Goal: Task Accomplishment & Management: Manage account settings

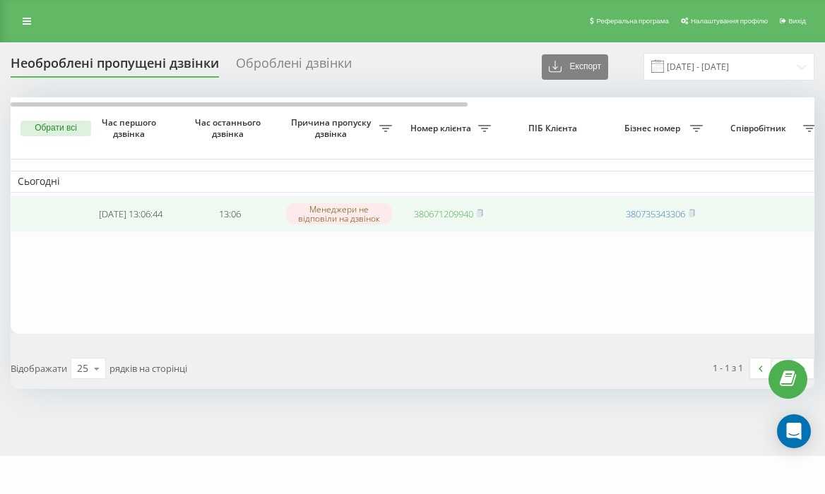
click at [430, 215] on link "380671209940" at bounding box center [443, 214] width 59 height 13
click at [464, 211] on link "380671209940" at bounding box center [443, 214] width 59 height 13
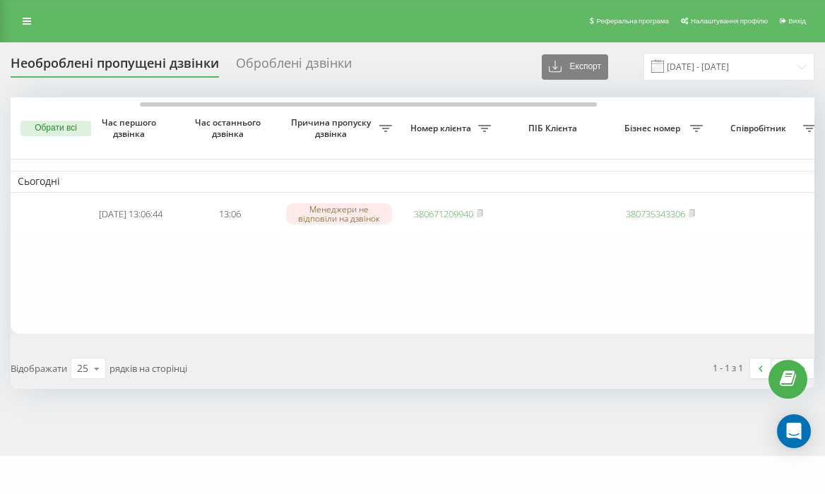
scroll to position [0, 609]
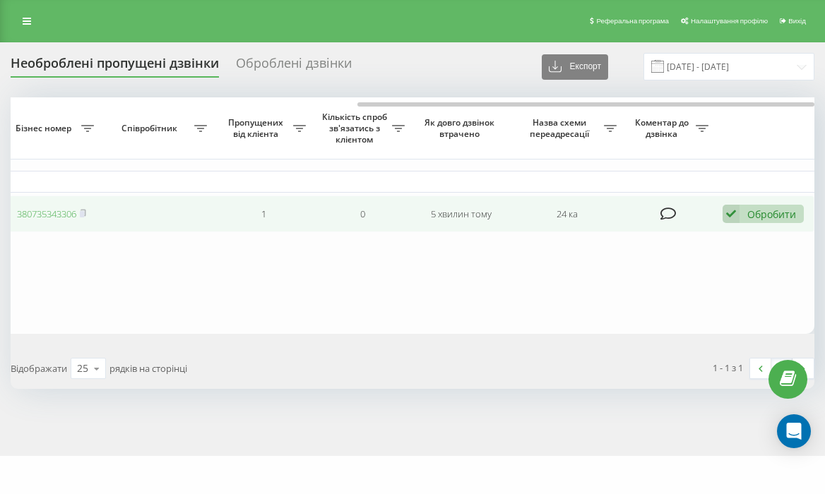
click at [744, 214] on div "Обробити Не вдалося зв'язатися Зв'язався з клієнтом за допомогою іншого каналу …" at bounding box center [763, 214] width 81 height 19
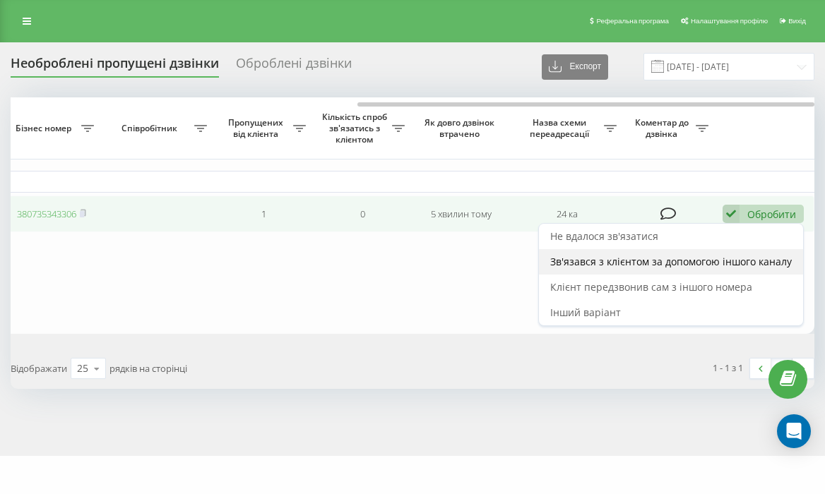
click at [728, 272] on div "Зв'язався з клієнтом за допомогою іншого каналу" at bounding box center [671, 261] width 264 height 25
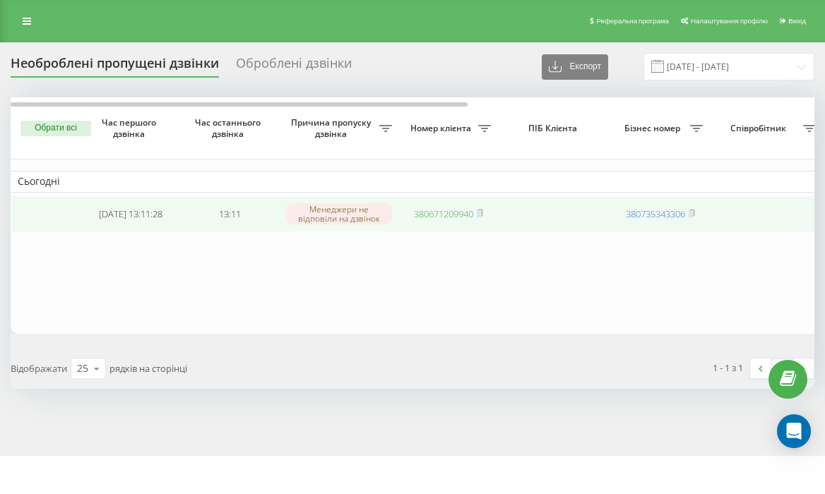
click at [460, 217] on link "380671209940" at bounding box center [443, 214] width 59 height 13
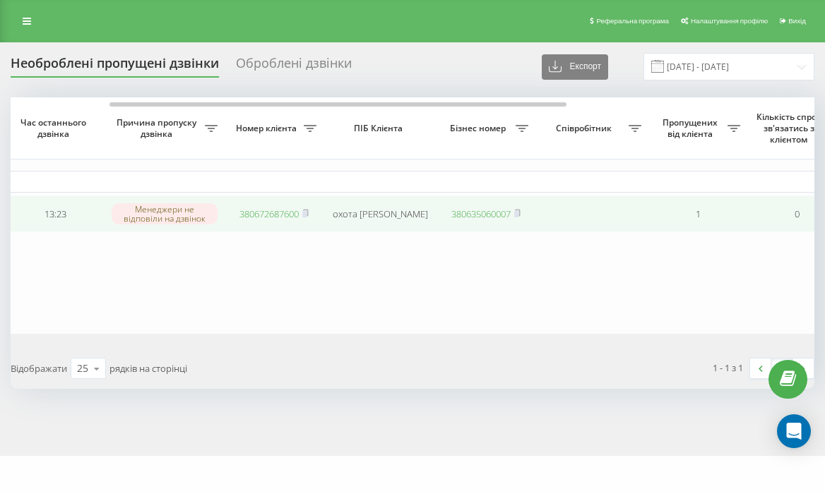
scroll to position [0, 609]
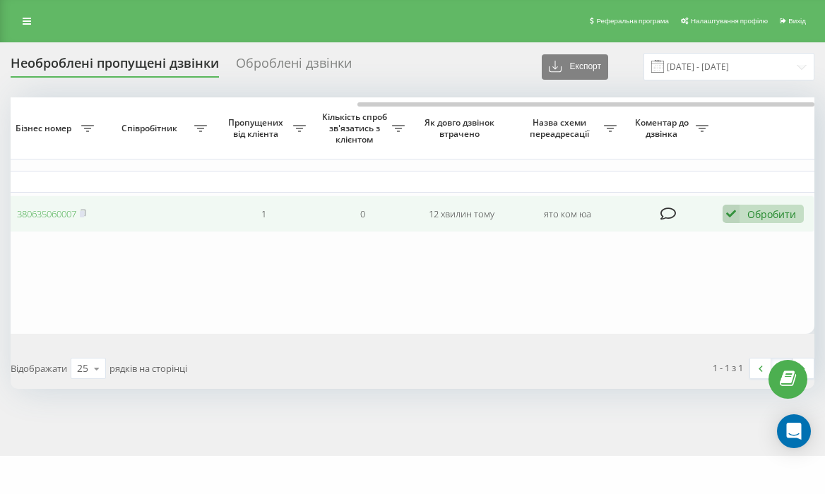
click at [763, 211] on div "Обробити" at bounding box center [771, 214] width 49 height 13
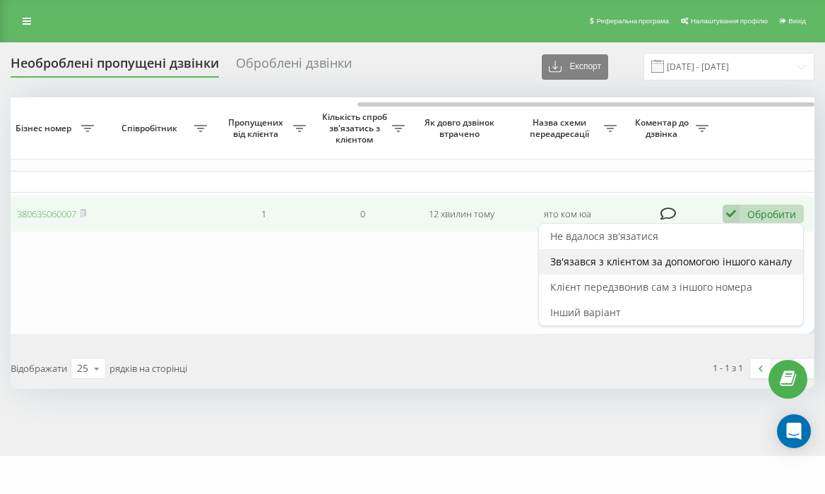
click at [701, 254] on div "Зв'язався з клієнтом за допомогою іншого каналу" at bounding box center [671, 261] width 264 height 25
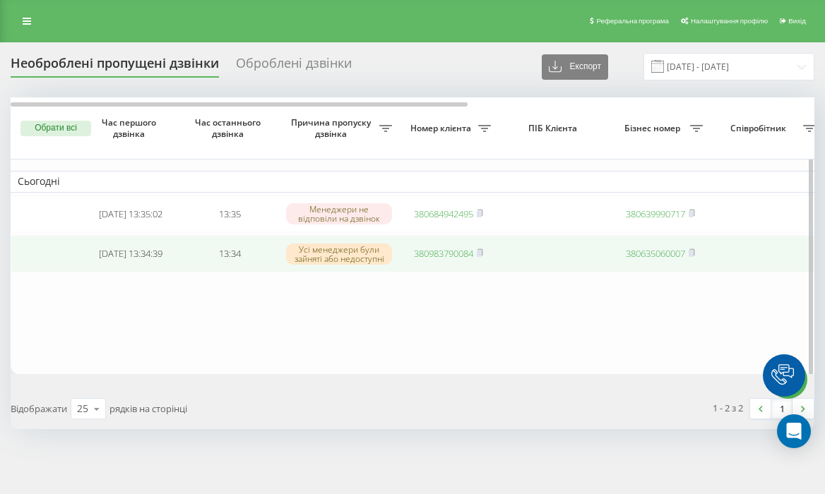
click at [445, 258] on link "380983790084" at bounding box center [443, 253] width 59 height 13
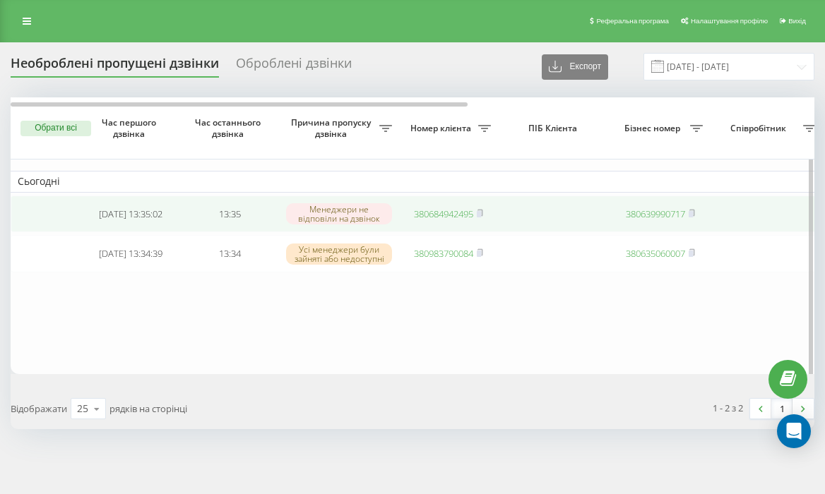
click at [439, 218] on link "380684942495" at bounding box center [443, 214] width 59 height 13
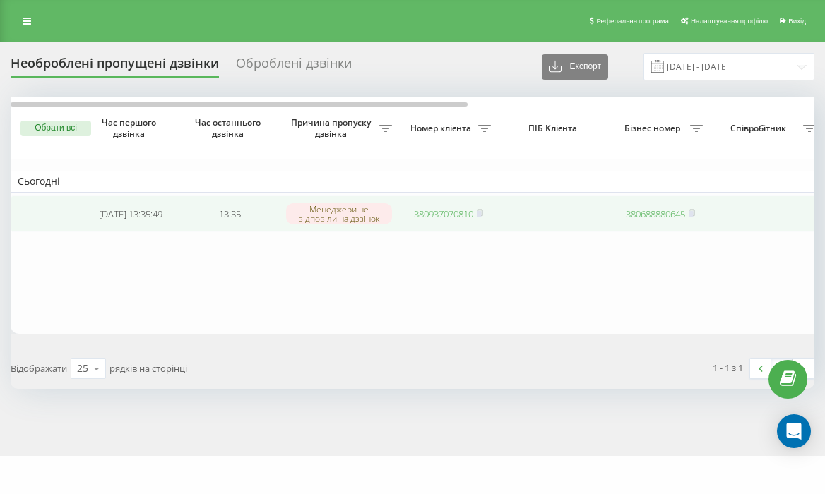
click at [451, 214] on link "380937070810" at bounding box center [443, 214] width 59 height 13
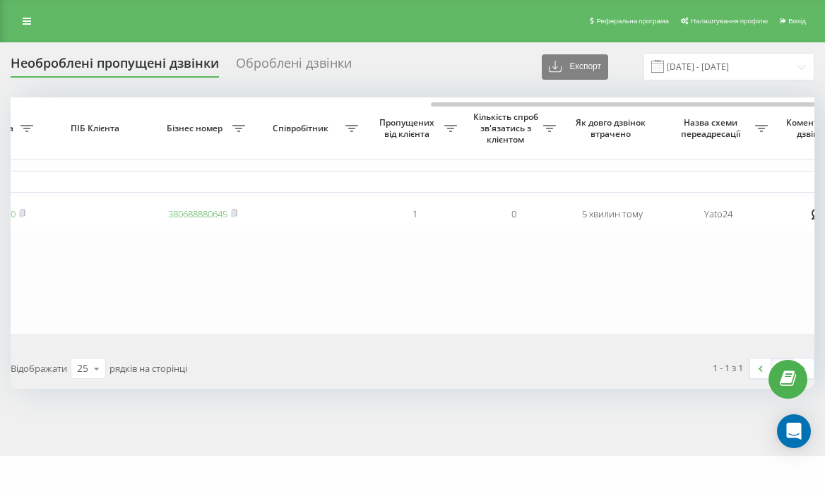
scroll to position [0, 559]
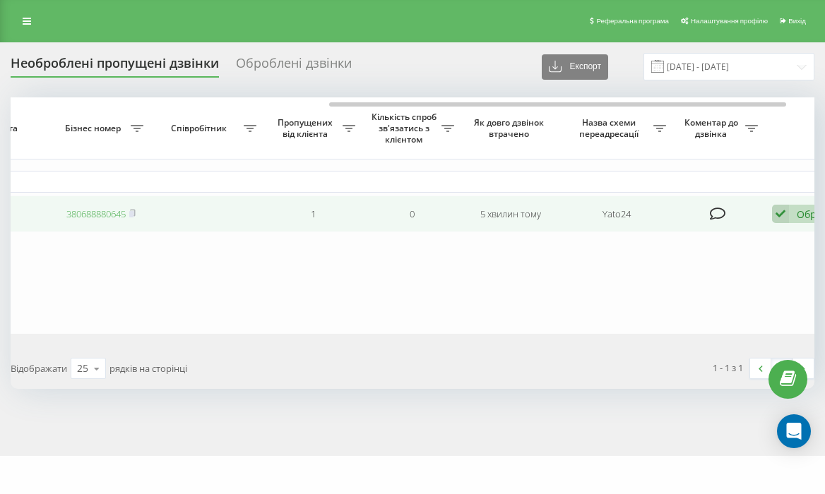
click at [788, 213] on icon at bounding box center [780, 214] width 17 height 19
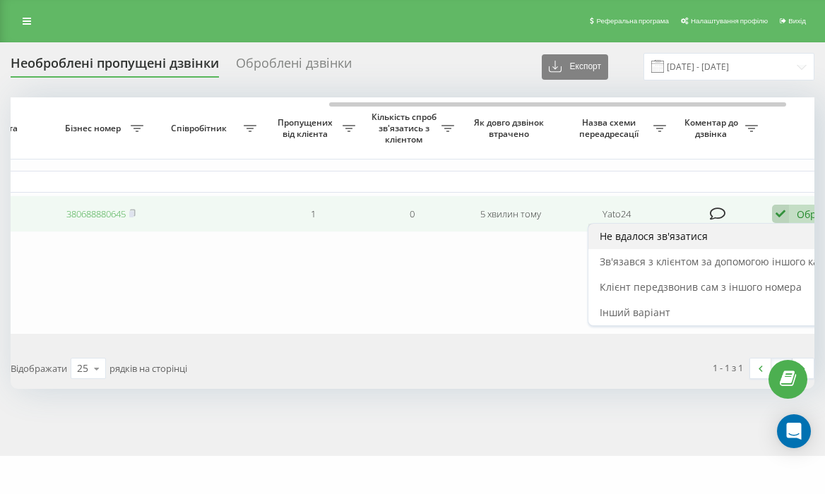
click at [764, 233] on div "Не вдалося зв'язатися" at bounding box center [720, 236] width 264 height 25
